Goal: Information Seeking & Learning: Learn about a topic

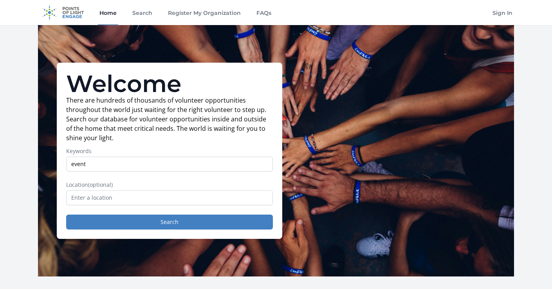
type input "event"
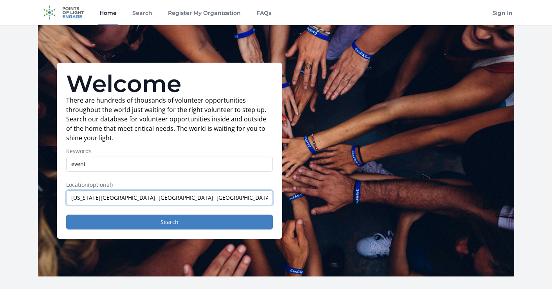
type input "Iowa City, IA, USA"
click at [66, 215] on button "Search" at bounding box center [169, 222] width 207 height 15
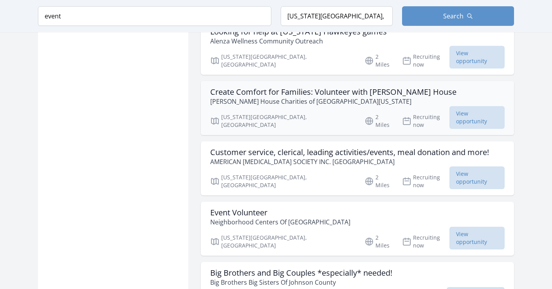
scroll to position [653, 0]
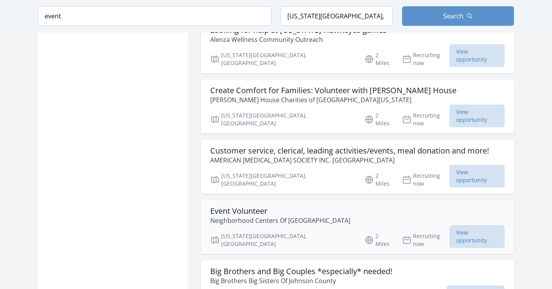
click at [246, 206] on h3 "Event Volunteer" at bounding box center [280, 210] width 140 height 9
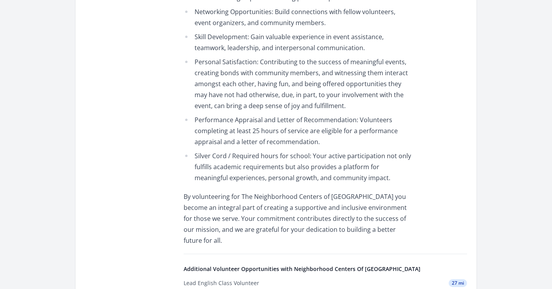
scroll to position [786, 0]
